Goal: Task Accomplishment & Management: Manage account settings

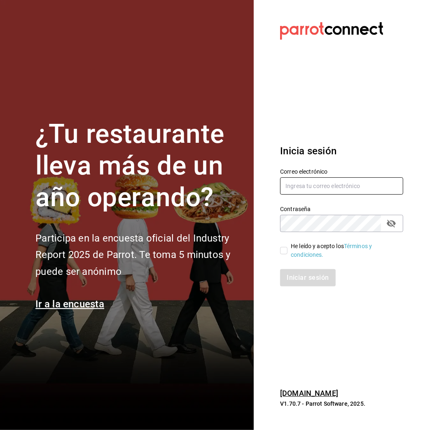
type input "multiuser@pickup.com"
click at [287, 246] on label "He leído y acepto los Términos y condiciones." at bounding box center [338, 250] width 117 height 17
click at [287, 247] on input "He leído y acepto los Términos y condiciones." at bounding box center [283, 250] width 7 height 7
checkbox input "true"
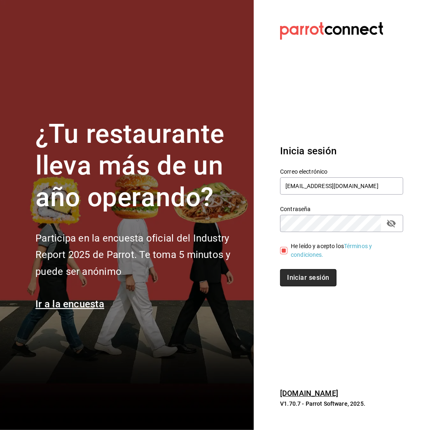
click at [312, 272] on button "Iniciar sesión" at bounding box center [308, 277] width 56 height 17
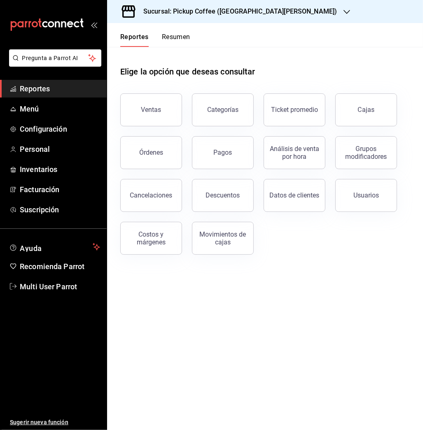
click at [243, 13] on h3 "Sucursal: Pickup Coffee ([GEOGRAPHIC_DATA][PERSON_NAME])" at bounding box center [237, 12] width 200 height 10
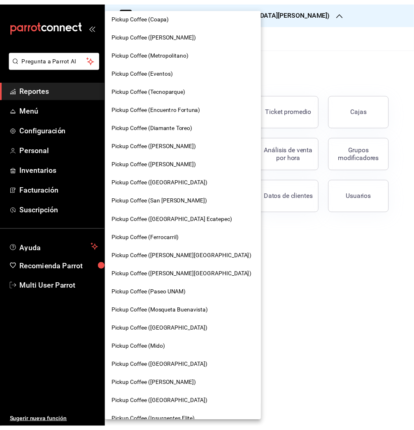
scroll to position [190, 0]
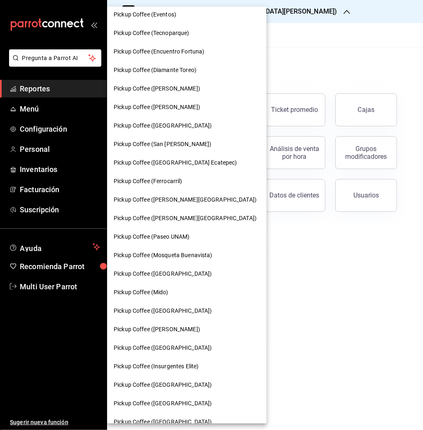
click at [185, 217] on span "Pickup Coffee ([PERSON_NAME][GEOGRAPHIC_DATA])" at bounding box center [185, 218] width 143 height 9
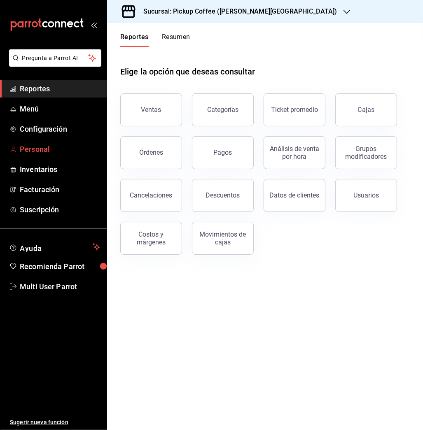
click at [41, 145] on span "Personal" at bounding box center [60, 149] width 80 height 11
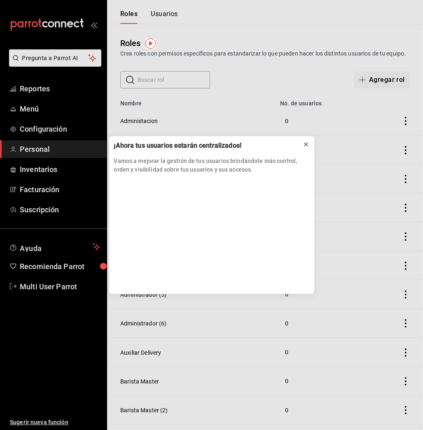
click at [306, 145] on icon at bounding box center [305, 144] width 3 height 3
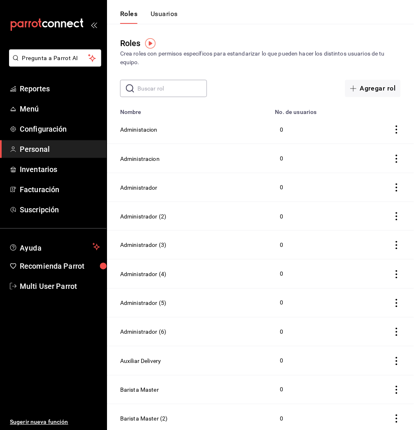
click at [164, 15] on button "Usuarios" at bounding box center [164, 17] width 27 height 14
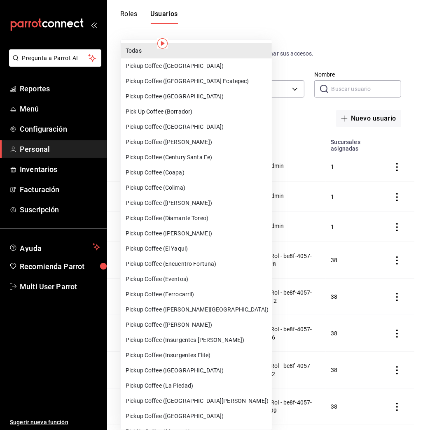
click at [283, 25] on div at bounding box center [211, 215] width 423 height 430
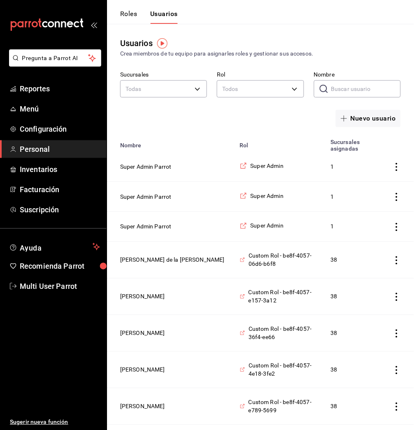
click at [348, 95] on input "Nombre" at bounding box center [367, 89] width 70 height 16
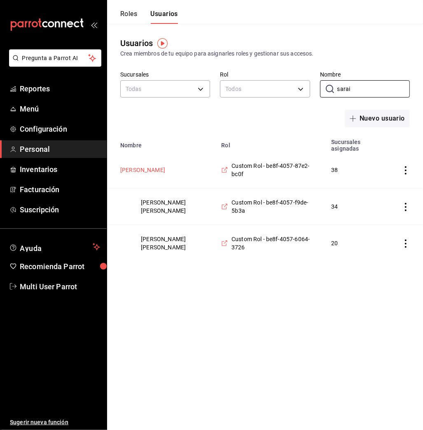
type input "sarai"
click at [153, 169] on button "Sarai Hernandez" at bounding box center [142, 170] width 45 height 8
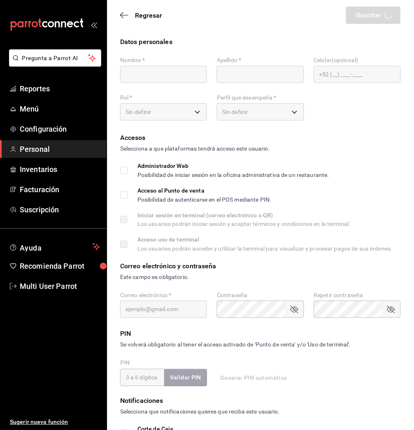
type input "Sarai"
type input "Hernandez"
checkbox input "true"
type input "87e217f0-91bd-4c82-a56f-038872e9bc0f@fake.email"
type input "115349"
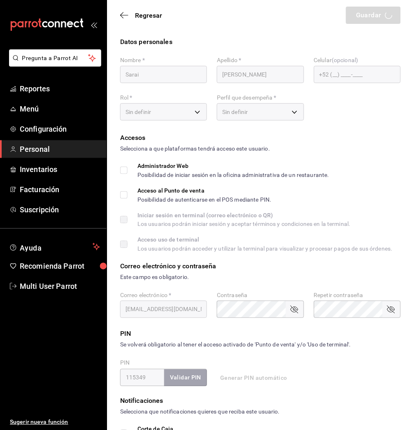
type input "+52 (52) 5576-0275"
type input "afc037cd-d94c-4cec-a1a1-088bb3bbca03"
type input "UNDEFINED"
checkbox input "true"
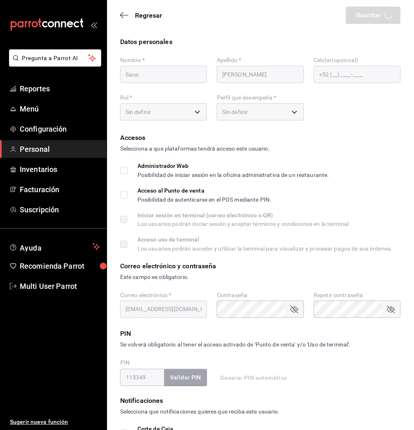
checkbox input "true"
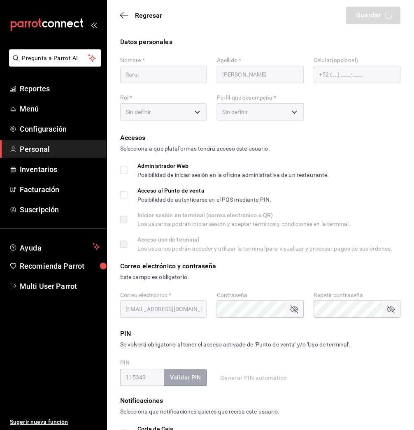
checkbox input "true"
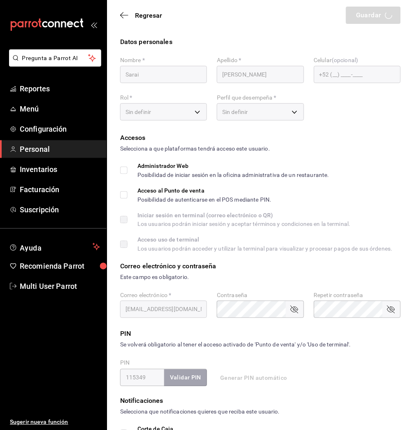
checkbox input "true"
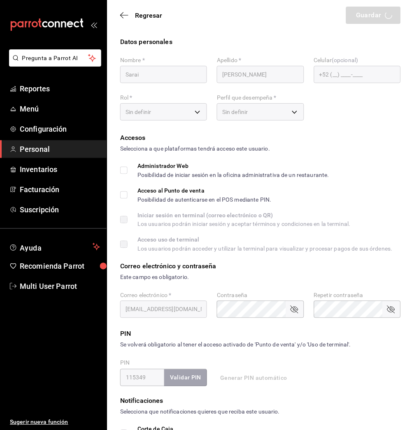
checkbox input "true"
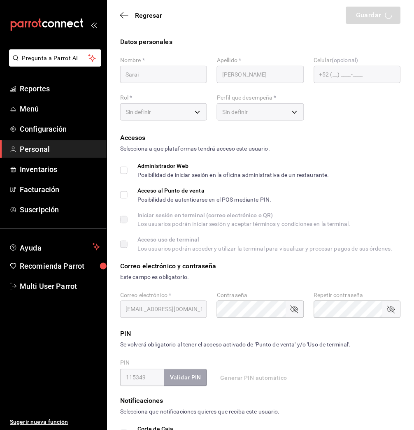
checkbox input "true"
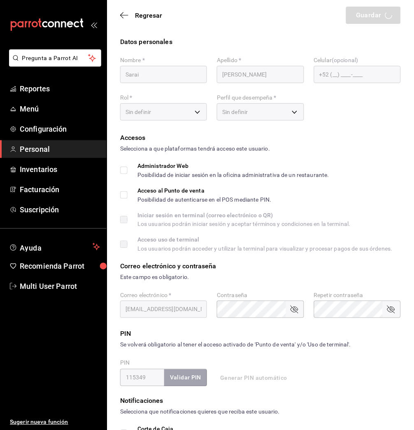
checkbox input "true"
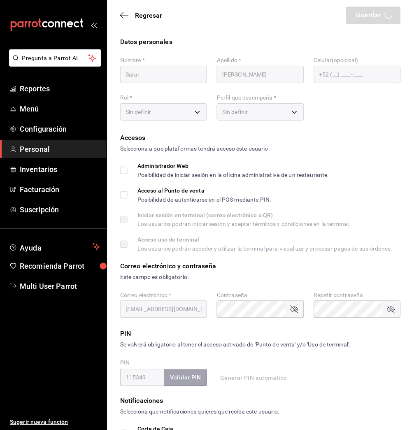
checkbox input "true"
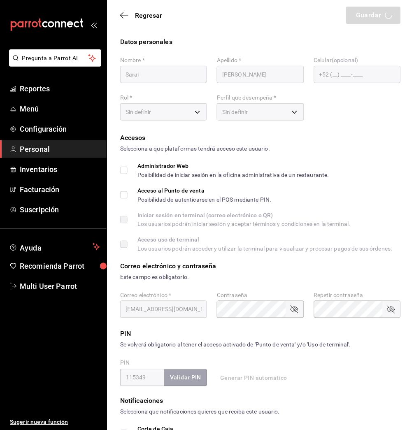
checkbox input "true"
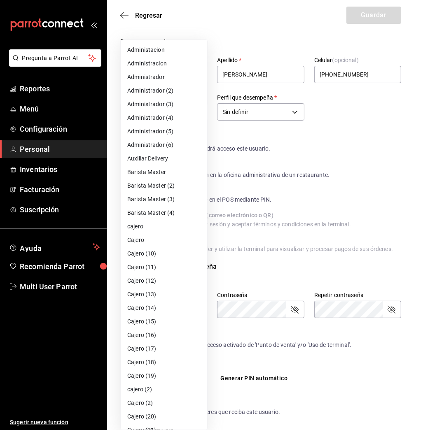
click at [168, 226] on li "cajero" at bounding box center [164, 227] width 86 height 14
type input "6010e870-88c9-4b3a-91b9-ebf868a04b03"
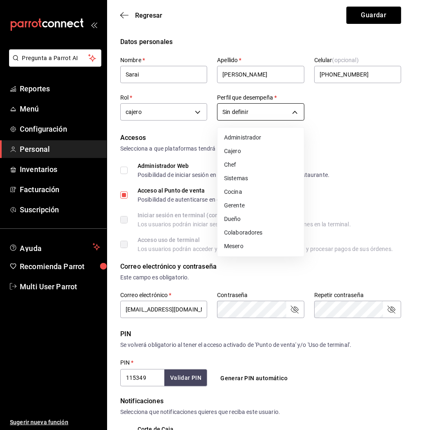
click at [255, 152] on li "Cajero" at bounding box center [260, 152] width 86 height 14
type input "CASHIER"
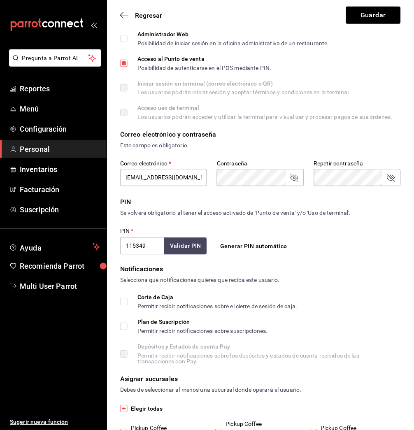
scroll to position [164, 0]
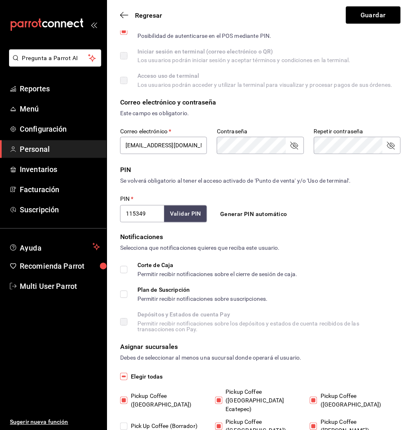
click at [154, 210] on input "115349" at bounding box center [142, 214] width 44 height 17
type input "1"
checkbox input "false"
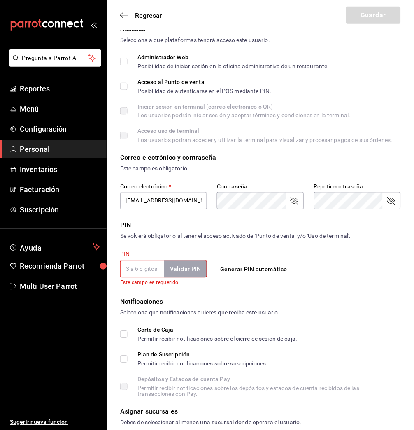
scroll to position [111, 0]
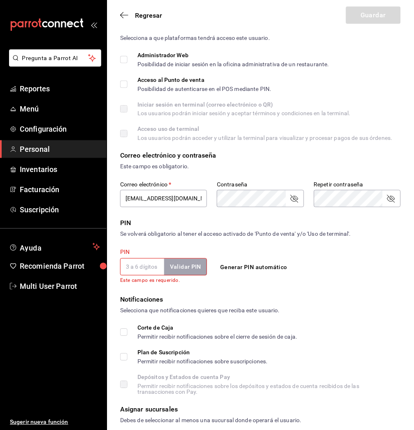
checkbox input "true"
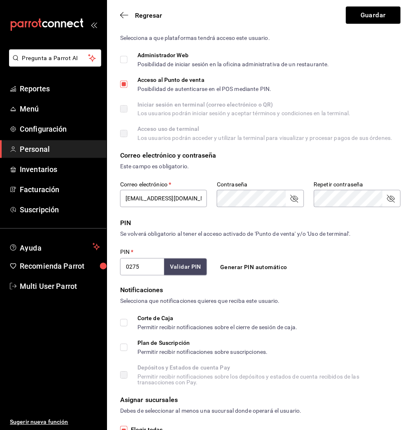
type input "0275"
click at [197, 264] on button "Validar PIN" at bounding box center [186, 268] width 44 height 18
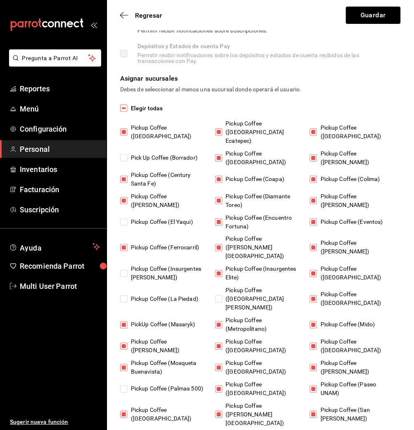
scroll to position [434, 0]
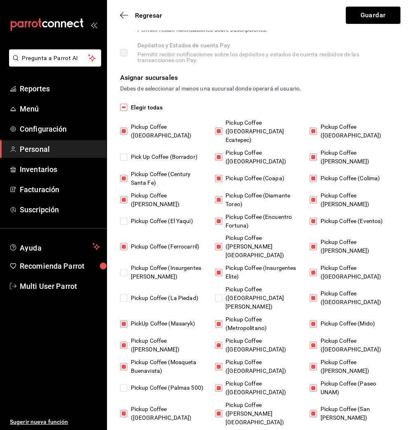
click at [124, 107] on input "Elegir todas" at bounding box center [123, 107] width 7 height 7
checkbox input "true"
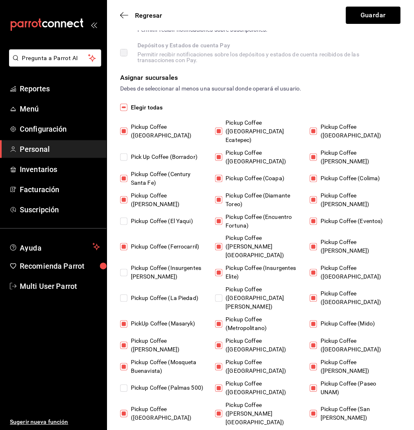
checkbox input "true"
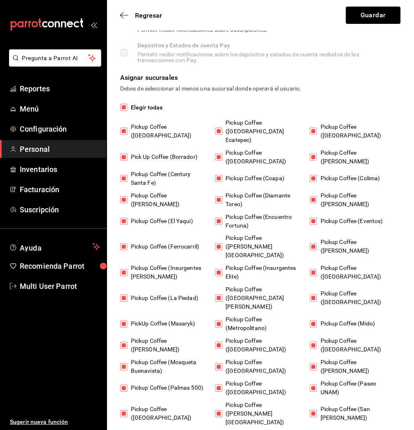
click at [124, 107] on input "Elegir todas" at bounding box center [123, 107] width 7 height 7
checkbox input "false"
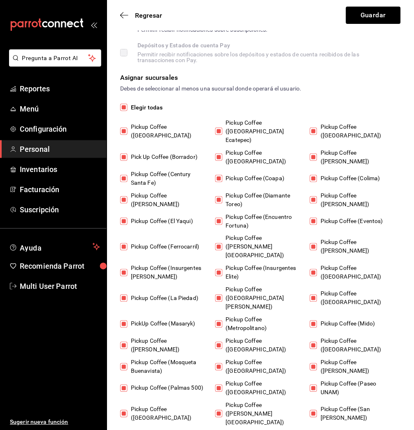
checkbox input "false"
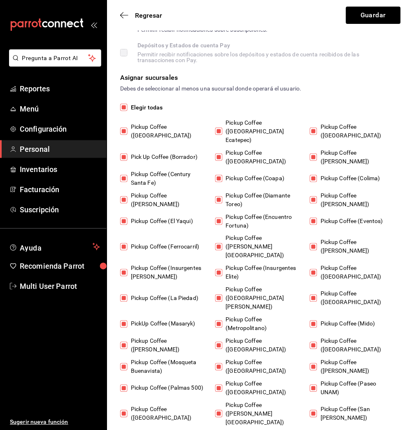
checkbox input "false"
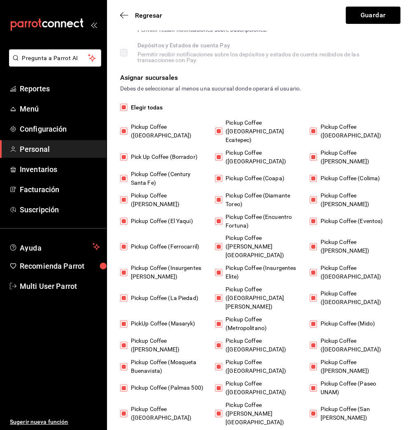
checkbox input "false"
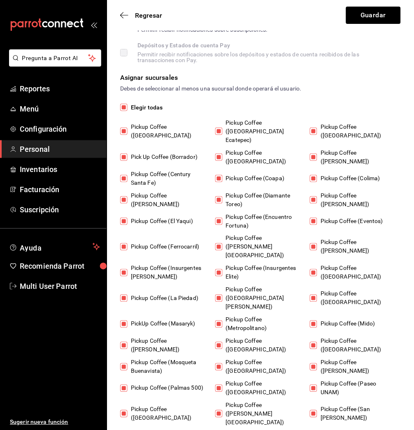
checkbox input "false"
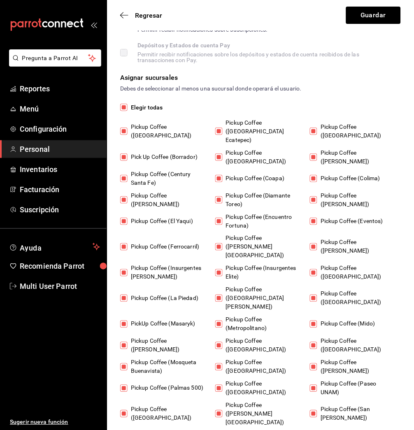
checkbox input "false"
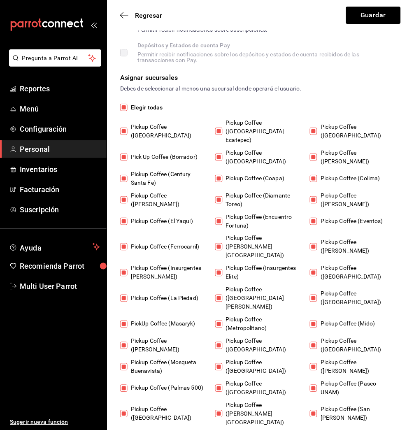
checkbox input "false"
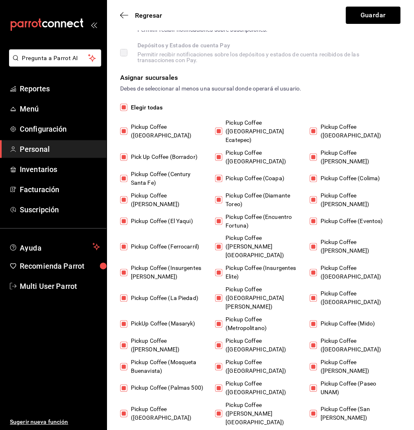
checkbox input "false"
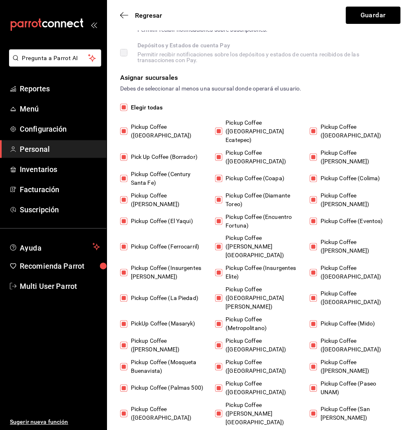
checkbox input "false"
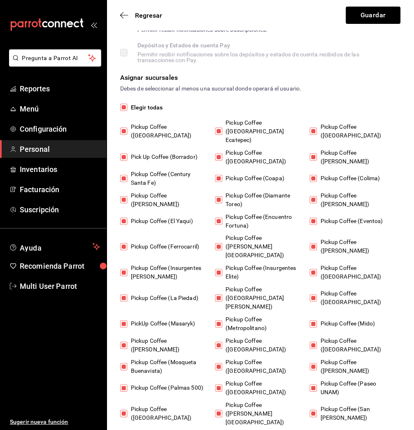
checkbox input "false"
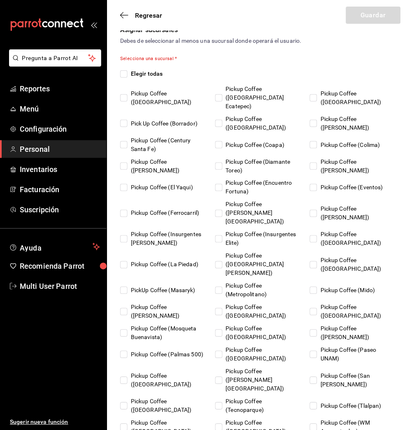
scroll to position [482, 0]
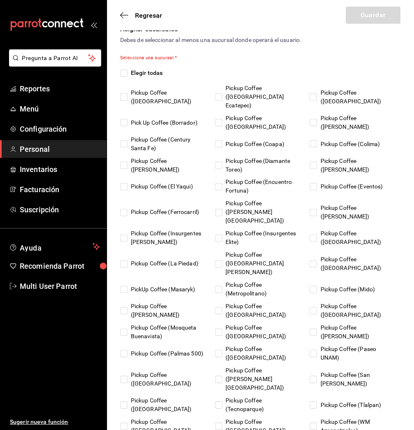
click at [220, 376] on input "Pickup Coffee (Quintana Roo)" at bounding box center [218, 379] width 7 height 7
checkbox input "true"
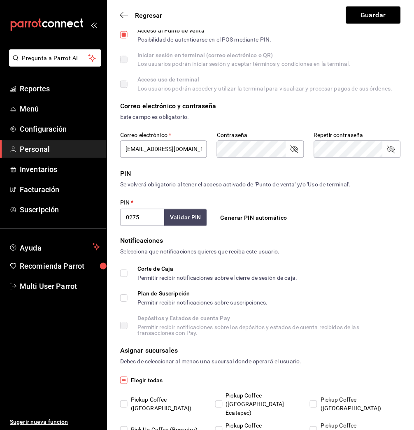
scroll to position [131, 0]
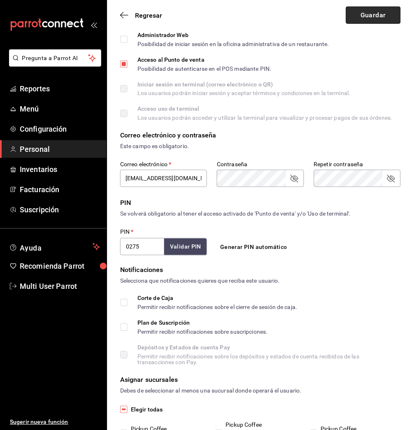
click at [371, 19] on button "Guardar" at bounding box center [373, 15] width 55 height 17
